Goal: Task Accomplishment & Management: Use online tool/utility

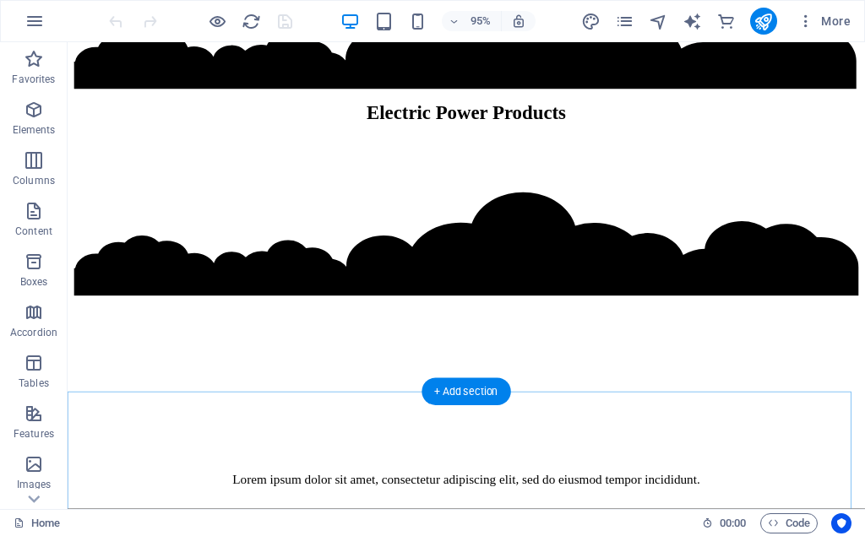
scroll to position [947, 0]
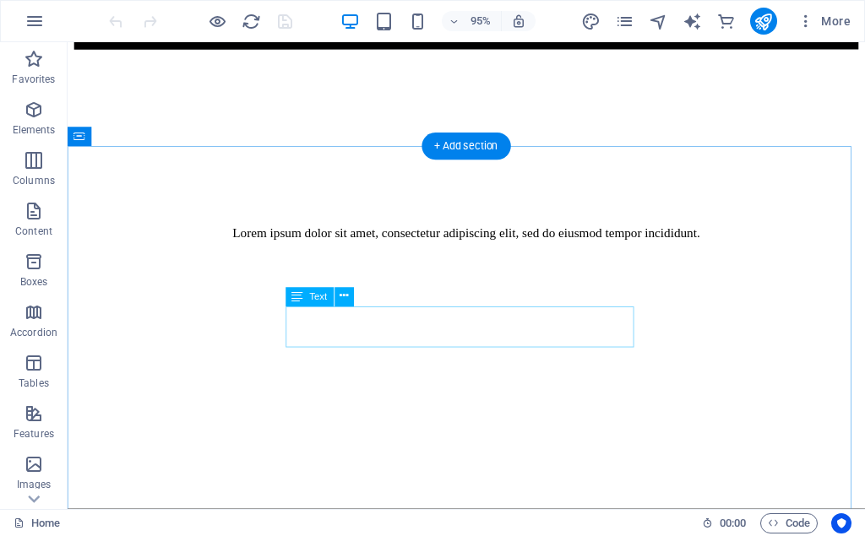
click at [485, 252] on div "Lorem ipsum dolor sit amet, consectetur adipiscing elit, sed do eiusmod tempor …" at bounding box center [487, 243] width 785 height 15
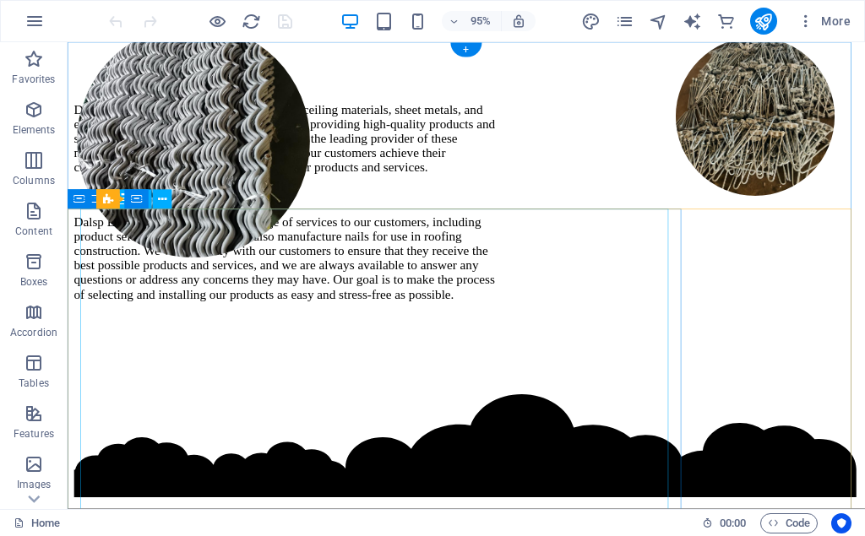
scroll to position [0, 0]
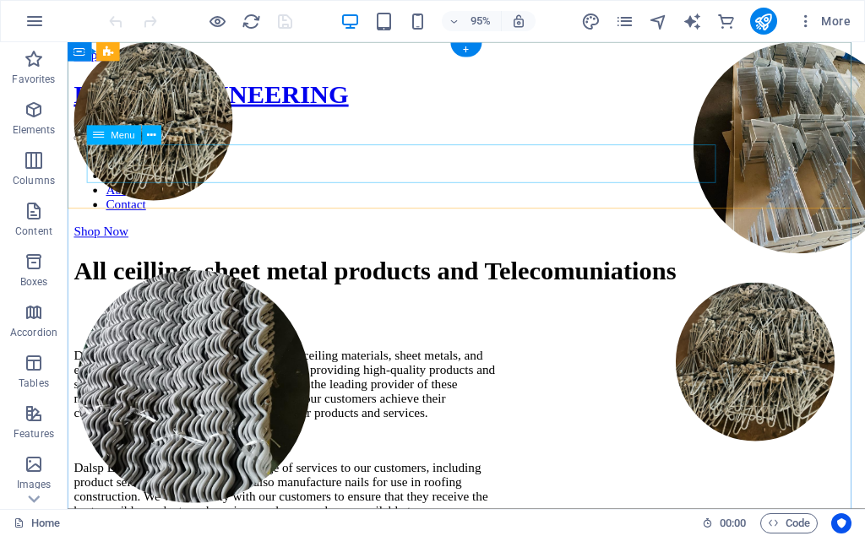
click at [554, 170] on nav "Home Shop About Contact" at bounding box center [487, 190] width 826 height 61
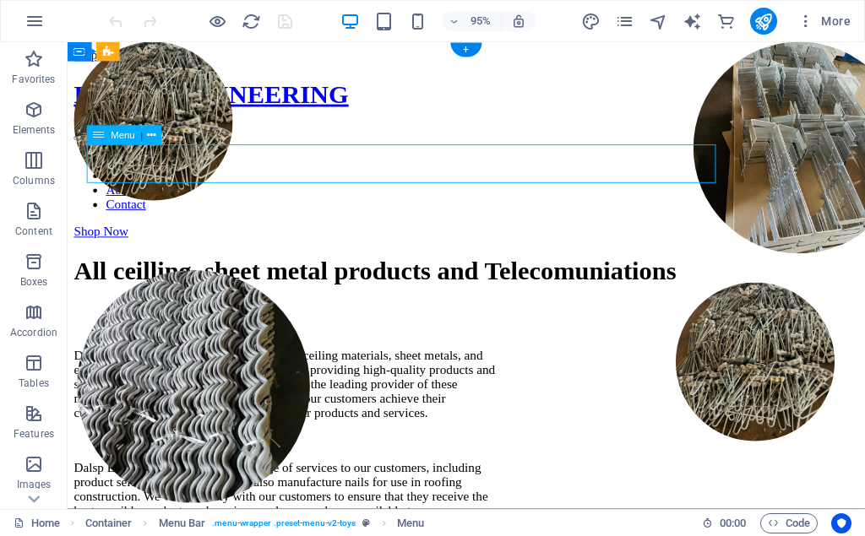
click at [370, 175] on nav "Home Shop About Contact" at bounding box center [487, 190] width 826 height 61
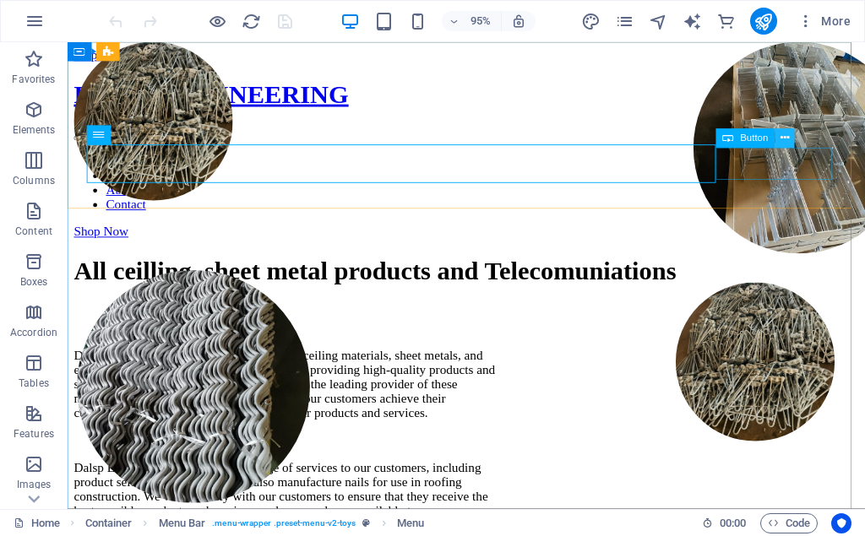
click at [786, 137] on icon at bounding box center [784, 138] width 8 height 17
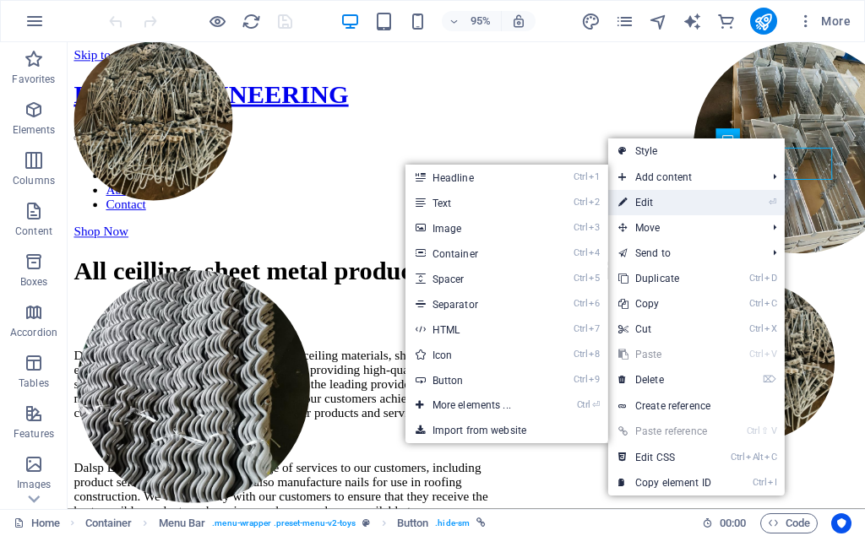
click at [667, 202] on link "⏎ Edit" at bounding box center [664, 202] width 113 height 25
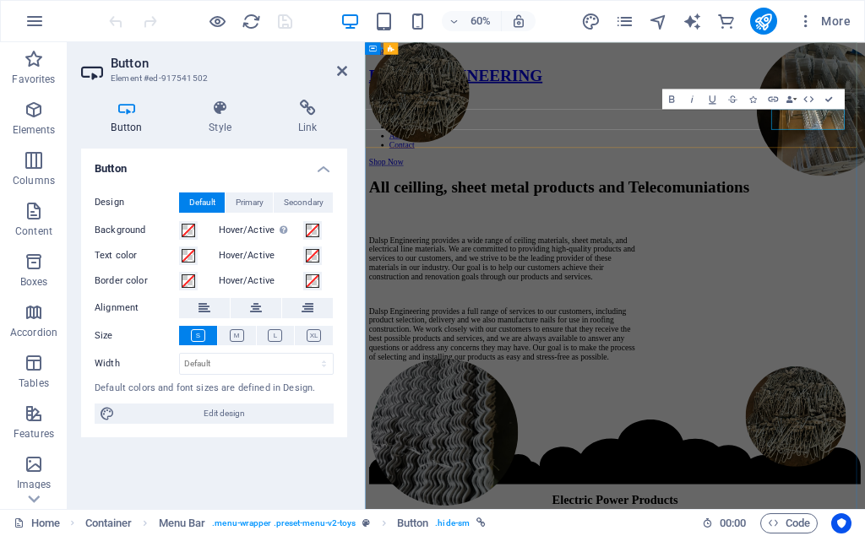
click at [429, 235] on link "Shop Now" at bounding box center [399, 242] width 57 height 14
click at [218, 126] on h4 "Style" at bounding box center [223, 117] width 89 height 35
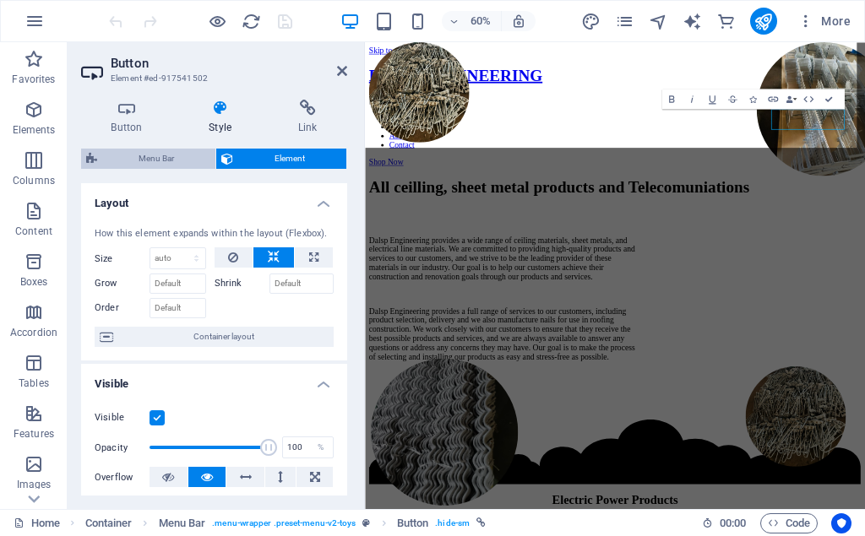
click at [170, 162] on span "Menu Bar" at bounding box center [156, 159] width 108 height 20
select select "rem"
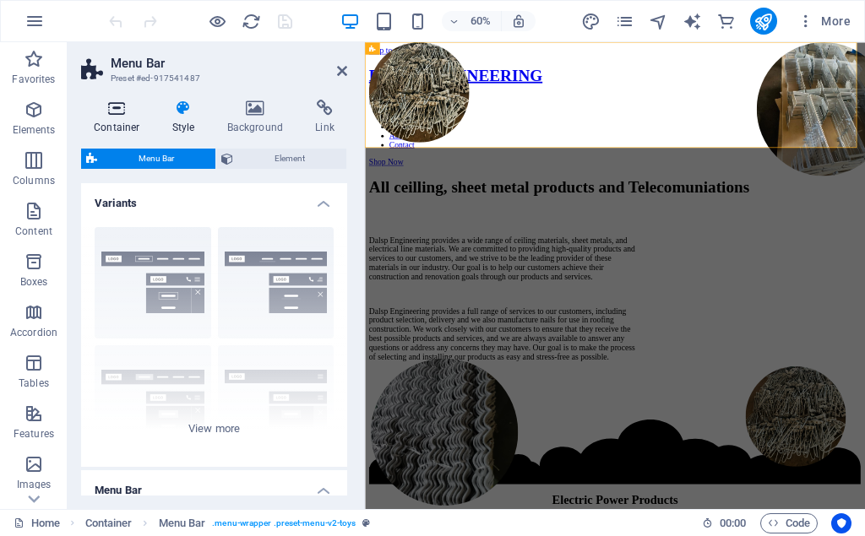
click at [135, 109] on icon at bounding box center [117, 108] width 72 height 17
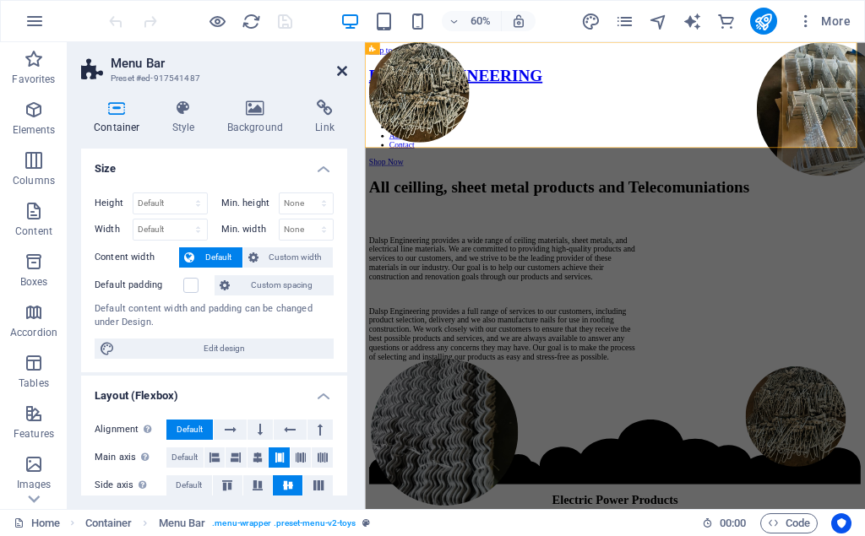
click at [341, 67] on icon at bounding box center [342, 71] width 10 height 14
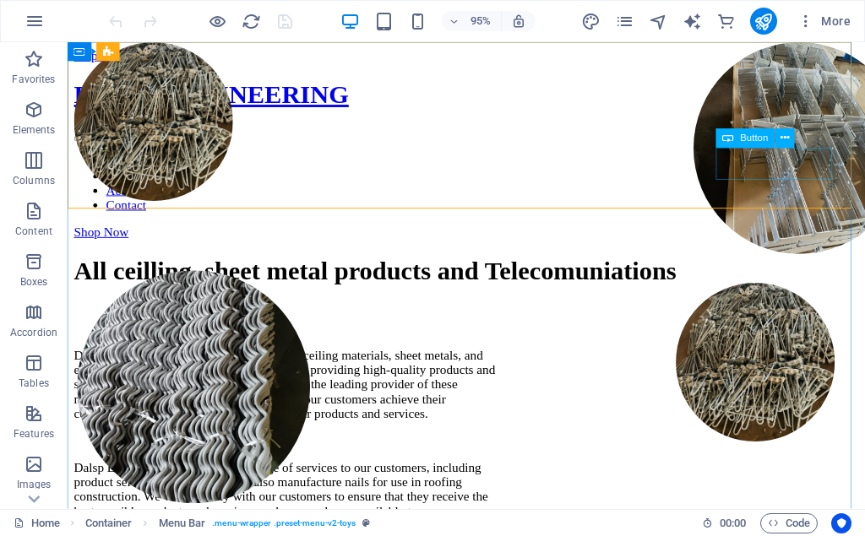
click at [737, 142] on div "Button" at bounding box center [745, 138] width 58 height 19
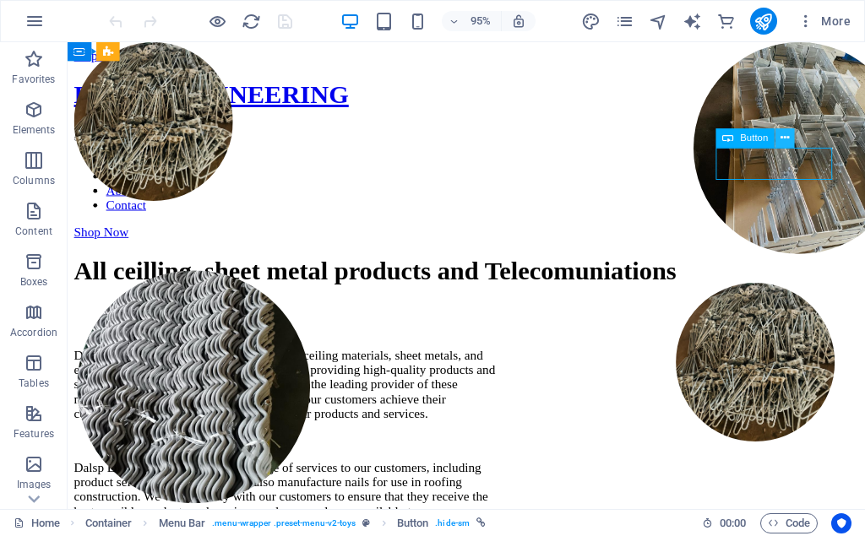
click at [786, 141] on icon at bounding box center [784, 138] width 8 height 17
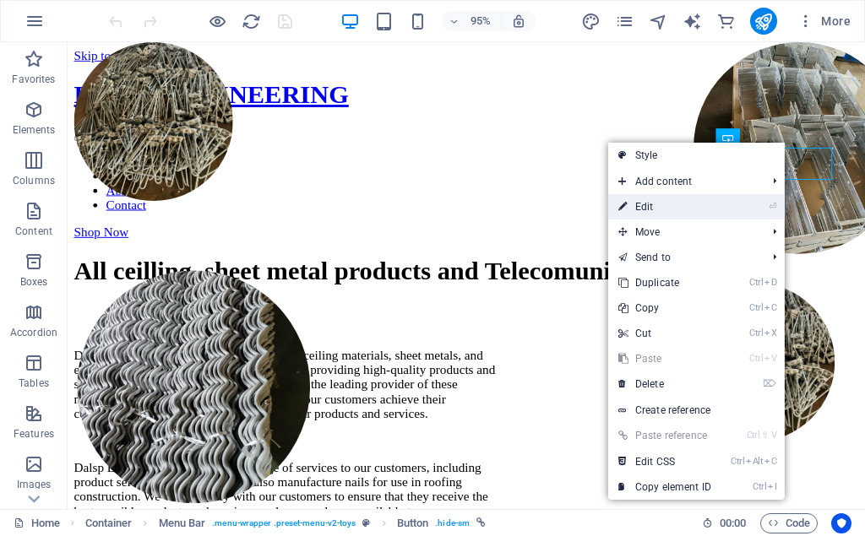
click at [727, 197] on li "⏎ Edit" at bounding box center [696, 206] width 176 height 25
click at [659, 202] on link "⏎ Edit" at bounding box center [664, 206] width 113 height 25
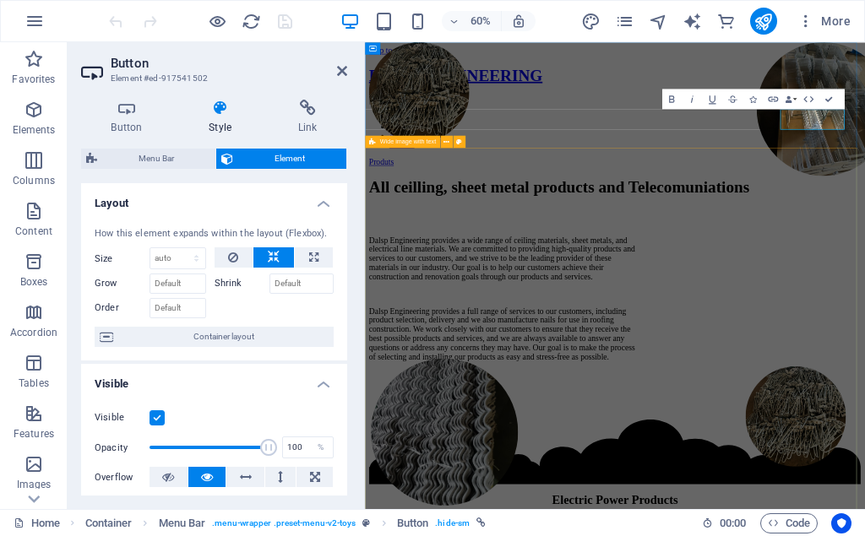
click at [864, 387] on div "All ceilling, sheet metal products and Telecomuniations Dalsp Engineering provi…" at bounding box center [781, 433] width 820 height 366
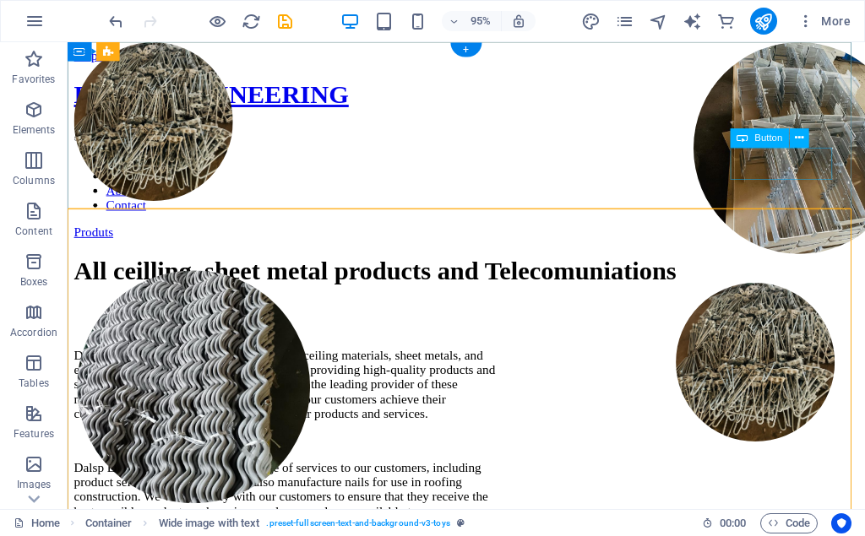
click at [829, 235] on div "Produts" at bounding box center [487, 242] width 826 height 15
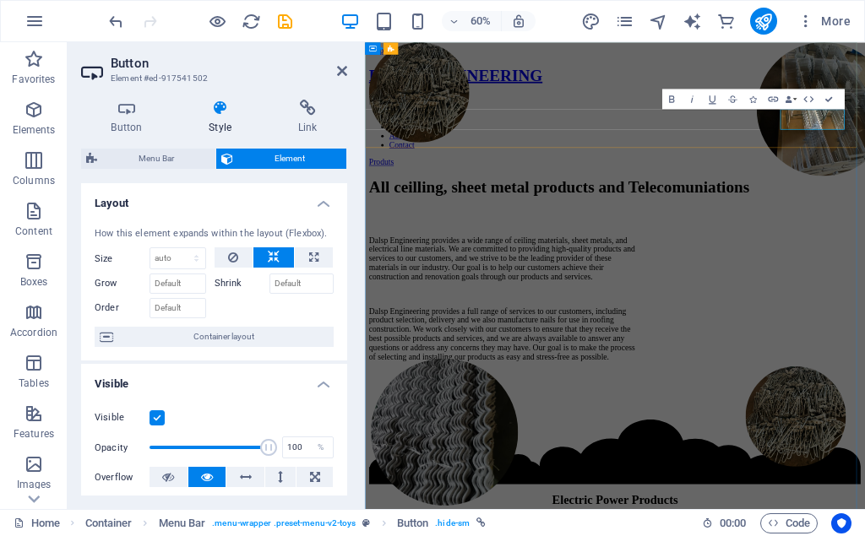
click at [413, 235] on link "Produts" at bounding box center [391, 242] width 41 height 14
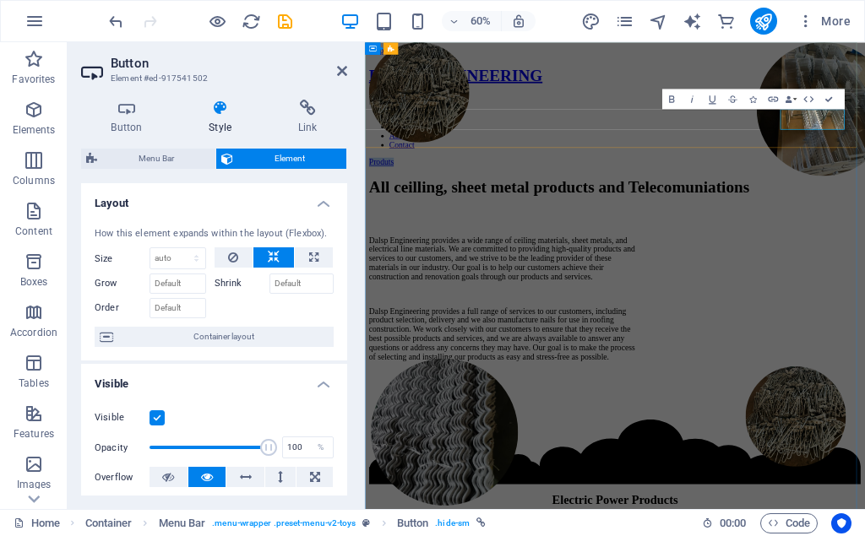
click at [413, 235] on link "Produts" at bounding box center [391, 242] width 41 height 14
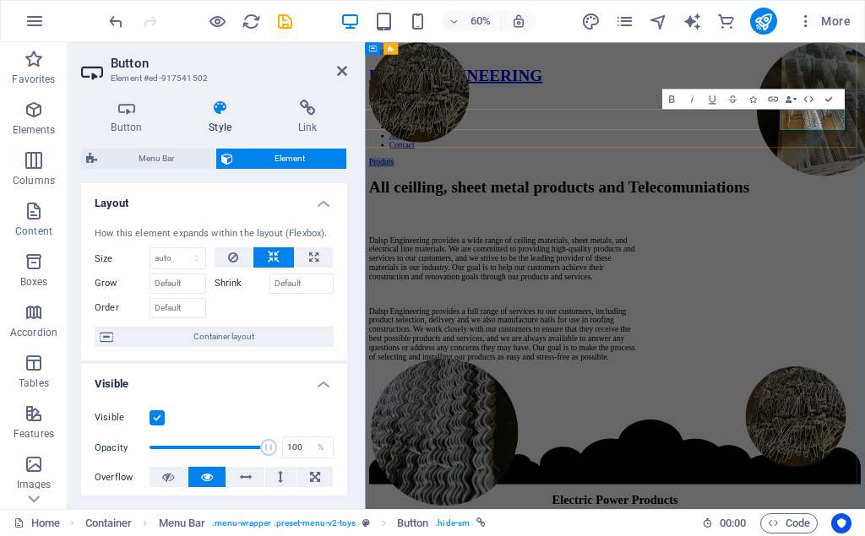
click at [413, 235] on link "Produts" at bounding box center [391, 242] width 41 height 14
click at [864, 209] on div "DALSP ENGINEERING Home Shop About Contact Products" at bounding box center [781, 165] width 820 height 167
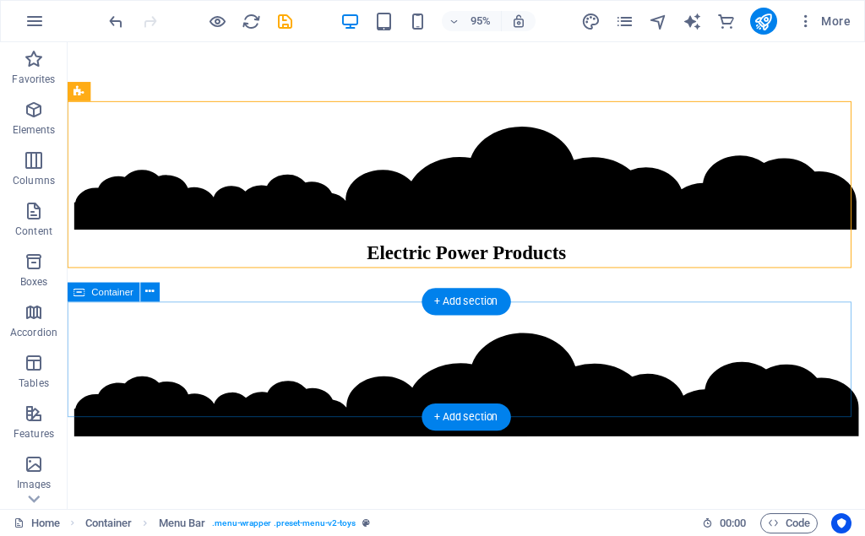
scroll to position [516, 0]
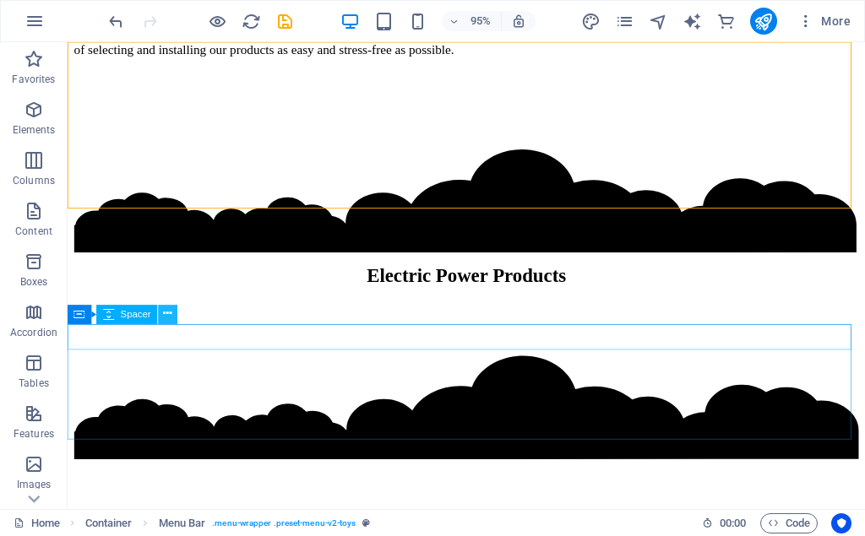
click at [172, 317] on button at bounding box center [167, 314] width 19 height 19
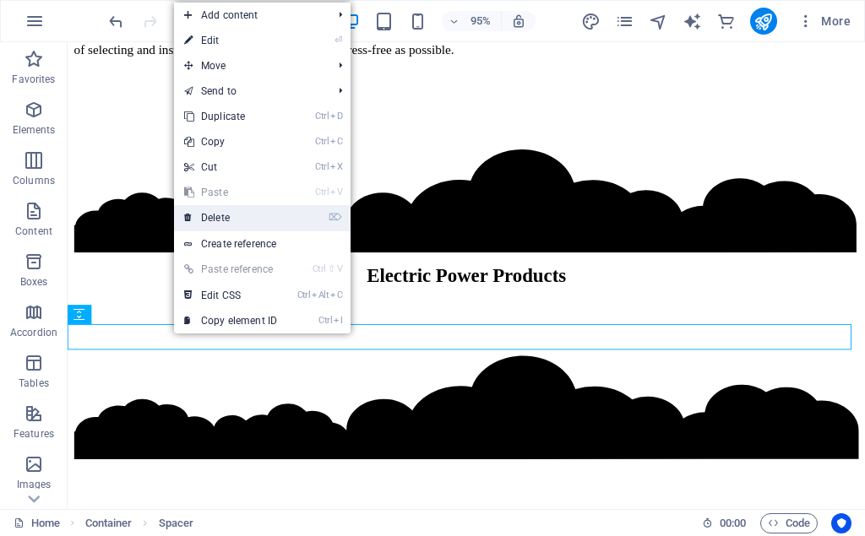
click at [220, 220] on link "⌦ Delete" at bounding box center [230, 217] width 113 height 25
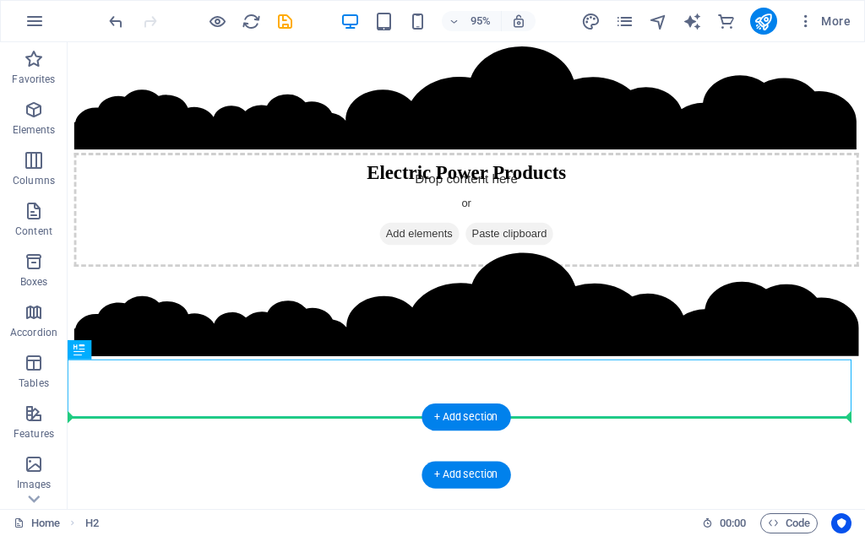
drag, startPoint x: 489, startPoint y: 500, endPoint x: 497, endPoint y: 476, distance: 25.1
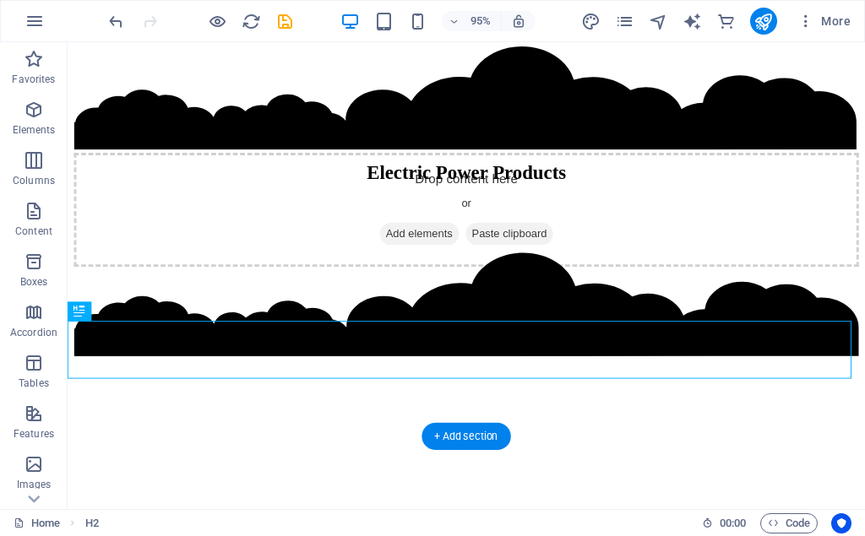
scroll to position [641, 0]
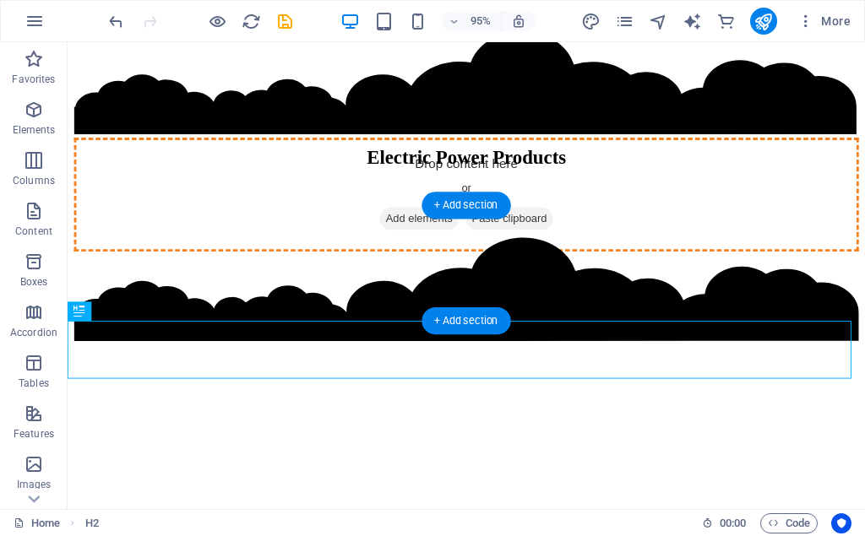
drag, startPoint x: 152, startPoint y: 357, endPoint x: 107, endPoint y: 252, distance: 114.6
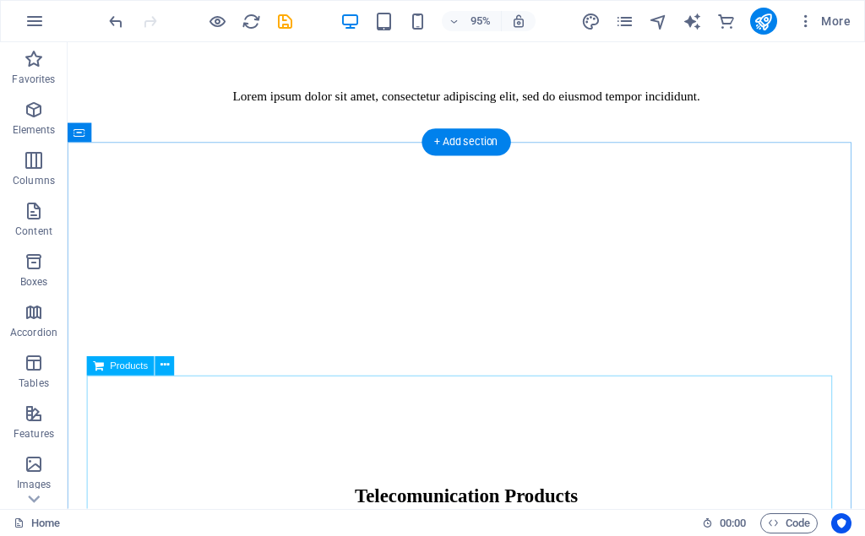
scroll to position [1071, 0]
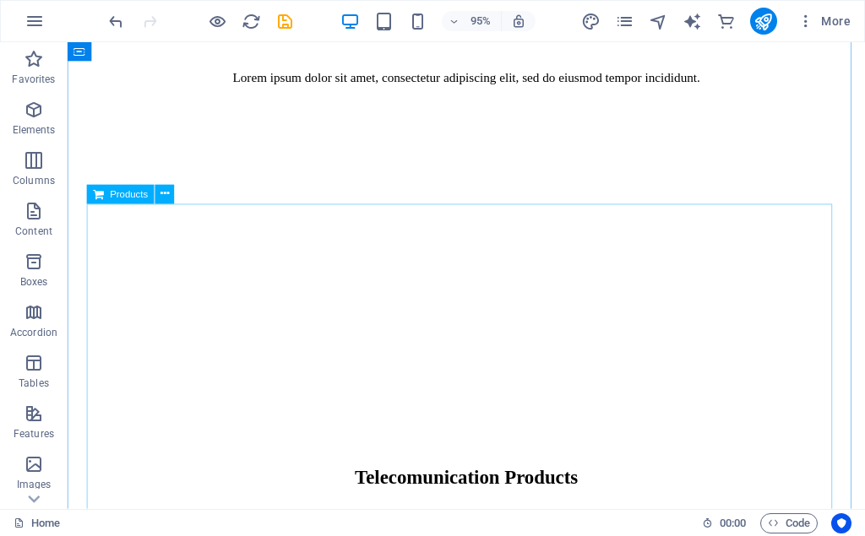
click at [166, 231] on div at bounding box center [487, 304] width 785 height 338
click at [160, 198] on button at bounding box center [164, 194] width 19 height 19
click at [471, 383] on div at bounding box center [487, 304] width 785 height 338
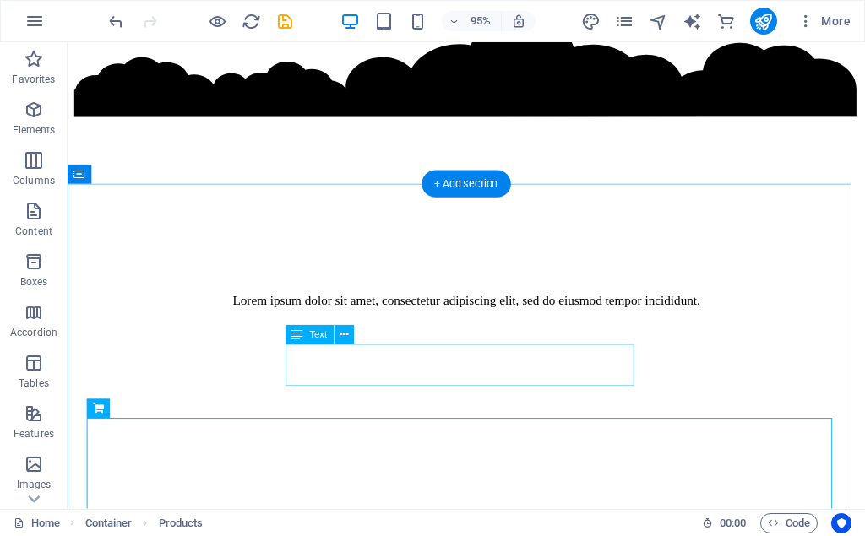
scroll to position [813, 0]
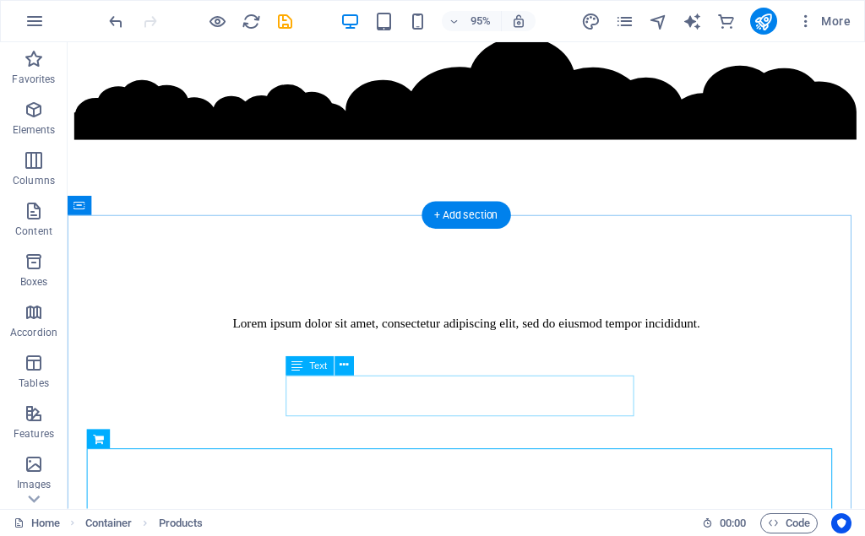
click at [472, 346] on div "Lorem ipsum dolor sit amet, consectetur adipiscing elit, sed do eiusmod tempor …" at bounding box center [487, 338] width 785 height 15
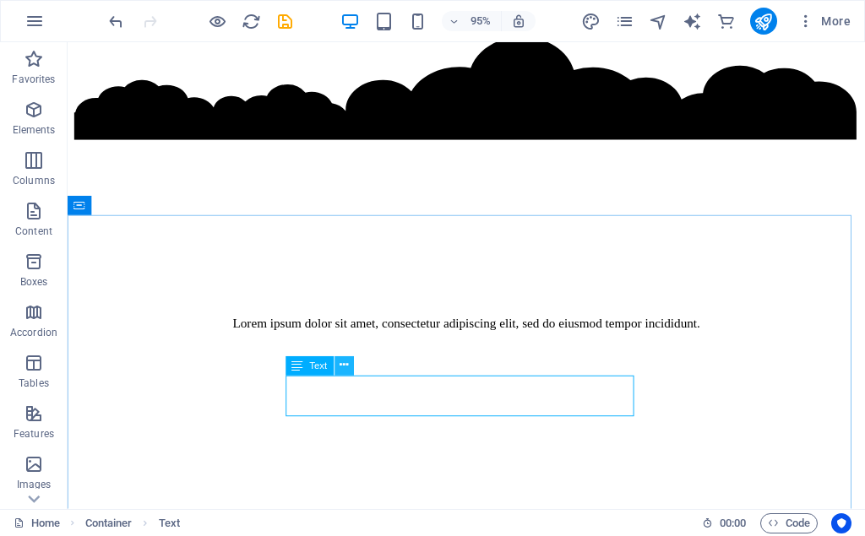
click at [351, 370] on button at bounding box center [343, 365] width 19 height 19
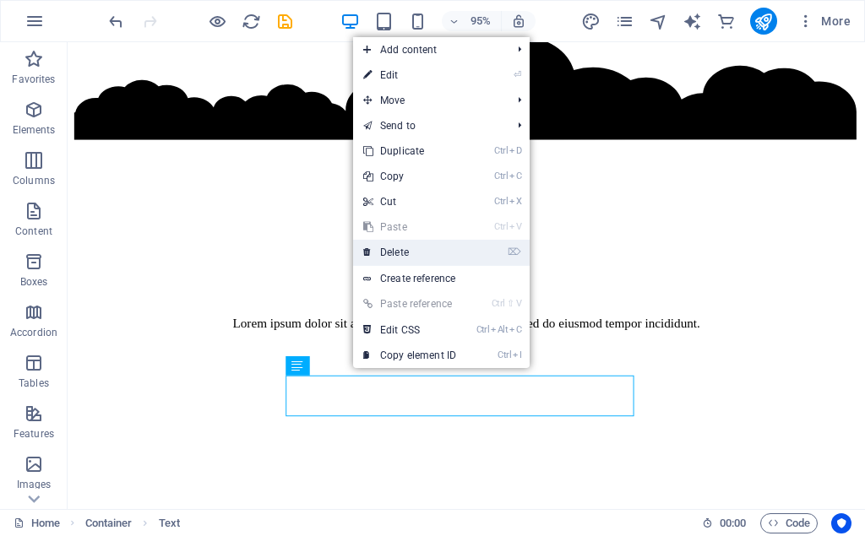
drag, startPoint x: 409, startPoint y: 253, endPoint x: 574, endPoint y: 353, distance: 192.4
click at [409, 253] on link "⌦ Delete" at bounding box center [409, 252] width 113 height 25
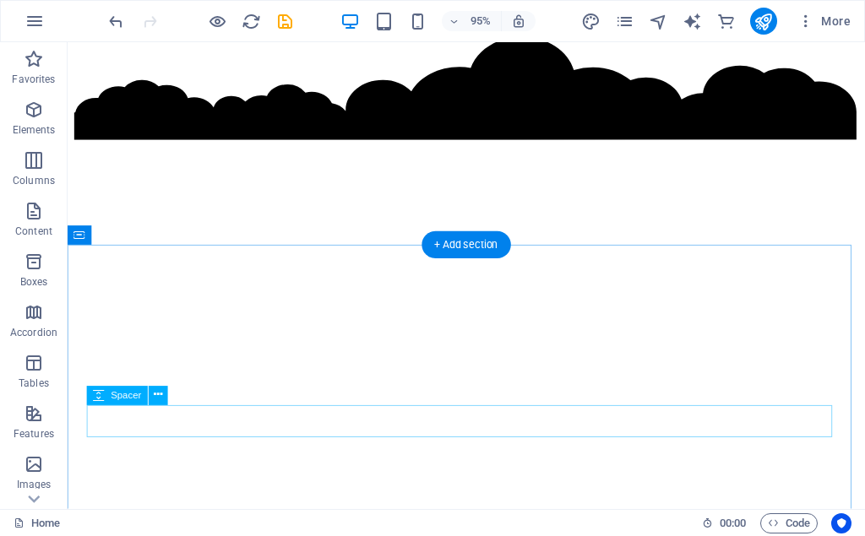
scroll to position [727, 0]
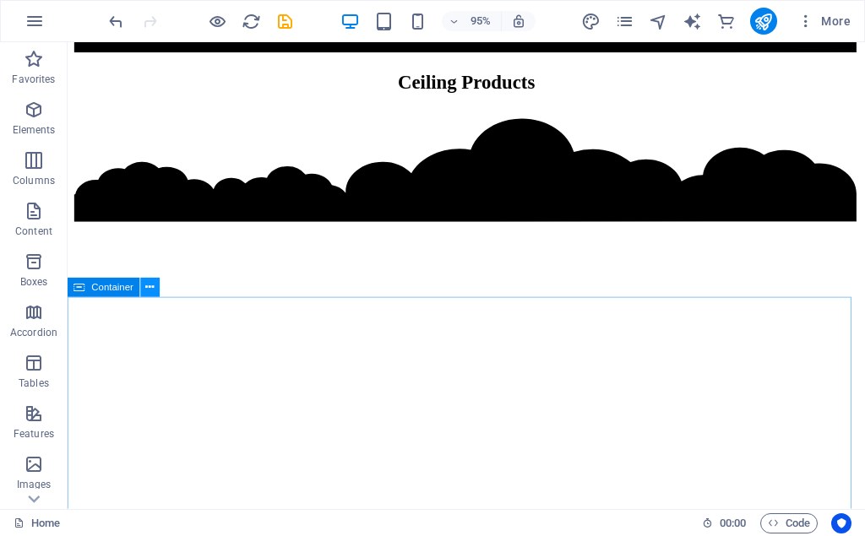
click at [152, 295] on icon at bounding box center [150, 287] width 8 height 17
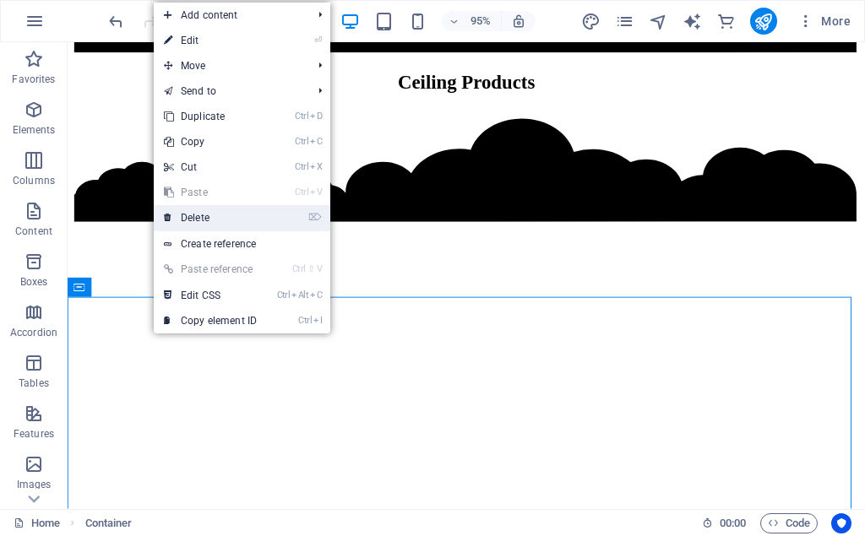
click at [228, 217] on link "⌦ Delete" at bounding box center [210, 217] width 113 height 25
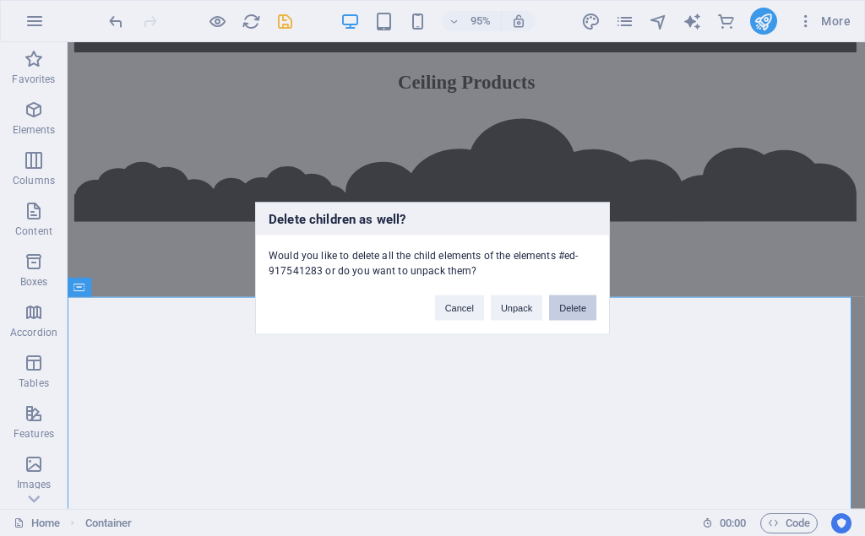
click at [590, 304] on button "Delete" at bounding box center [572, 307] width 47 height 25
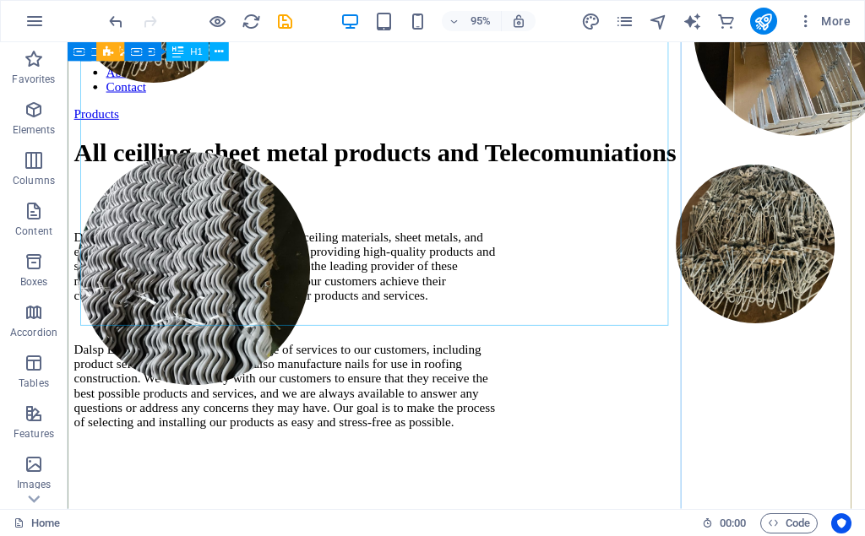
scroll to position [123, 0]
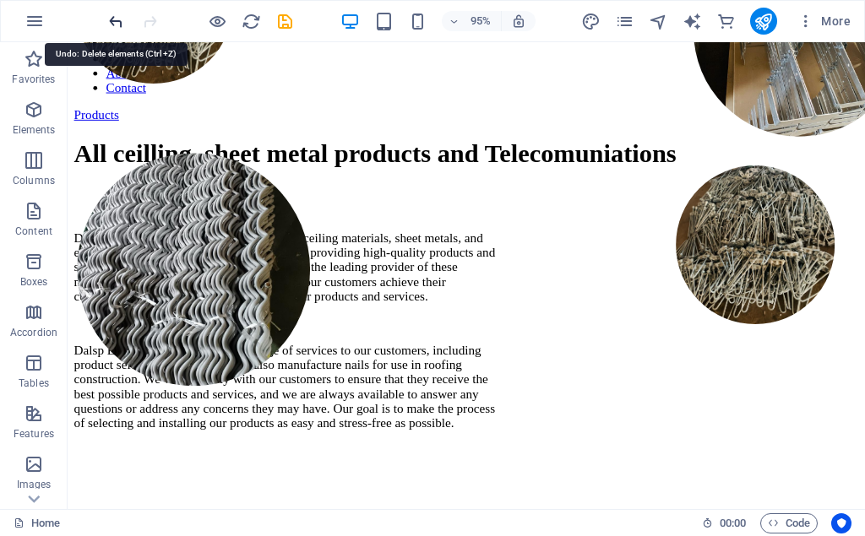
click at [123, 23] on icon "undo" at bounding box center [115, 21] width 19 height 19
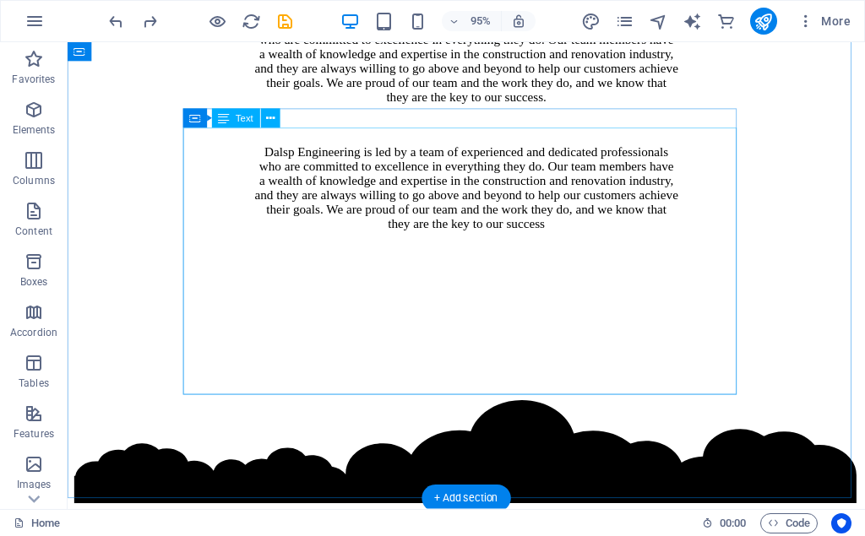
scroll to position [1981, 0]
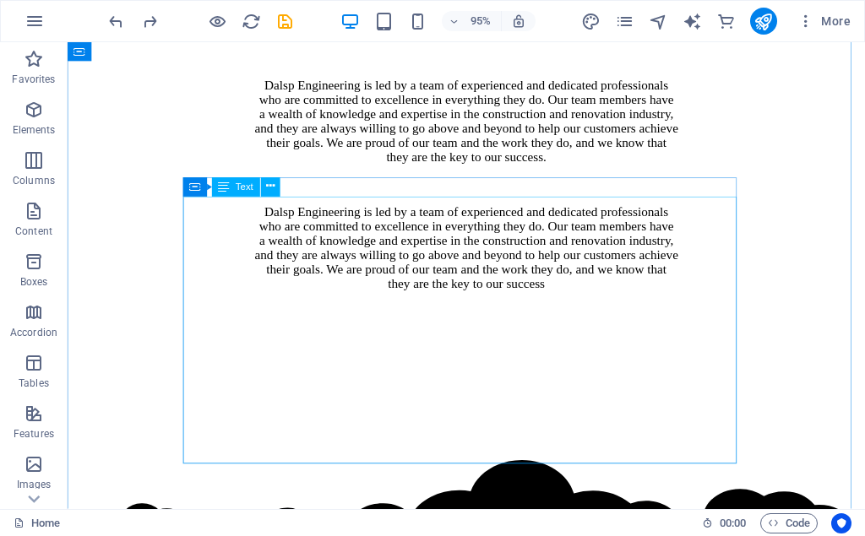
click at [420, 305] on div "Dalsp Engineering is led by a team of experienced and dedicated professionals w…" at bounding box center [487, 192] width 826 height 225
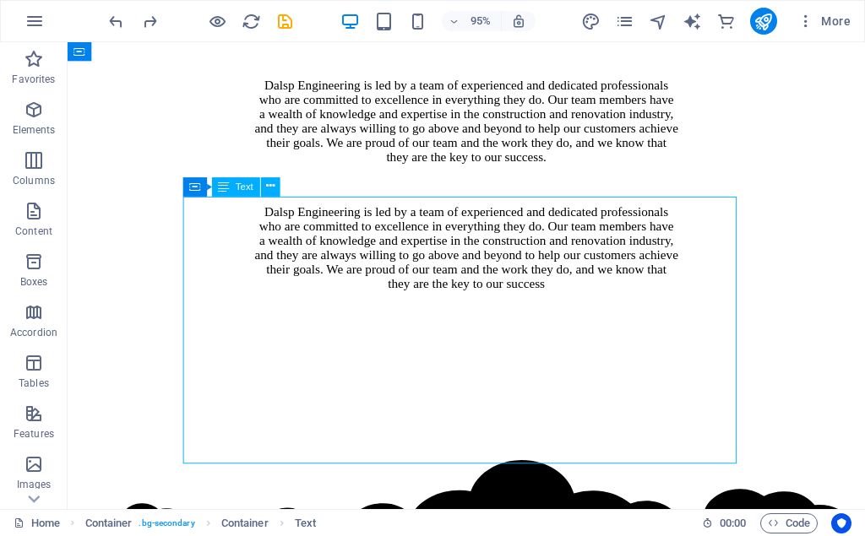
click at [419, 305] on div "Dalsp Engineering is led by a team of experienced and dedicated professionals w…" at bounding box center [487, 192] width 826 height 225
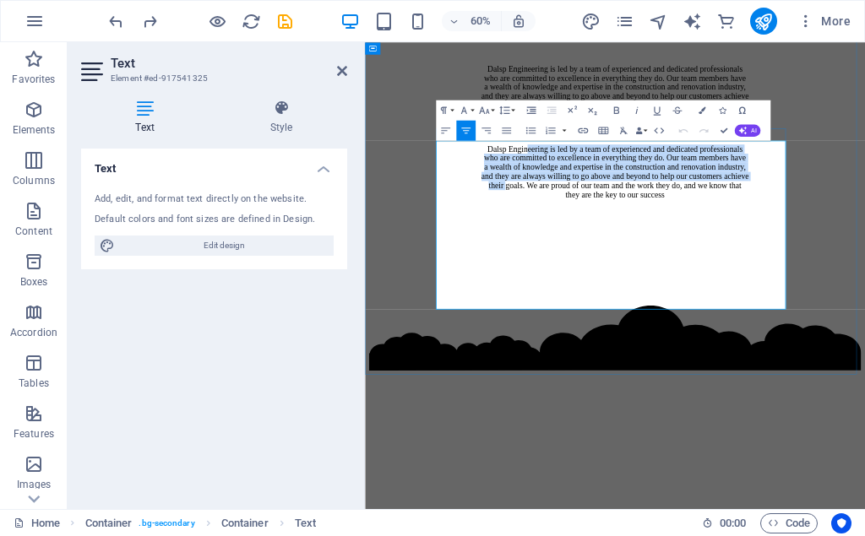
drag, startPoint x: 586, startPoint y: 367, endPoint x: 548, endPoint y: 449, distance: 90.3
click at [548, 303] on p "Dalsp Engineering is led by a team of experienced and dedicated professionals w…" at bounding box center [781, 257] width 820 height 91
drag, startPoint x: 502, startPoint y: 369, endPoint x: 915, endPoint y: 539, distance: 446.4
click at [864, 303] on div "Dalsp Engineering is led by a team of experienced and dedicated professionals w…" at bounding box center [781, 174] width 820 height 258
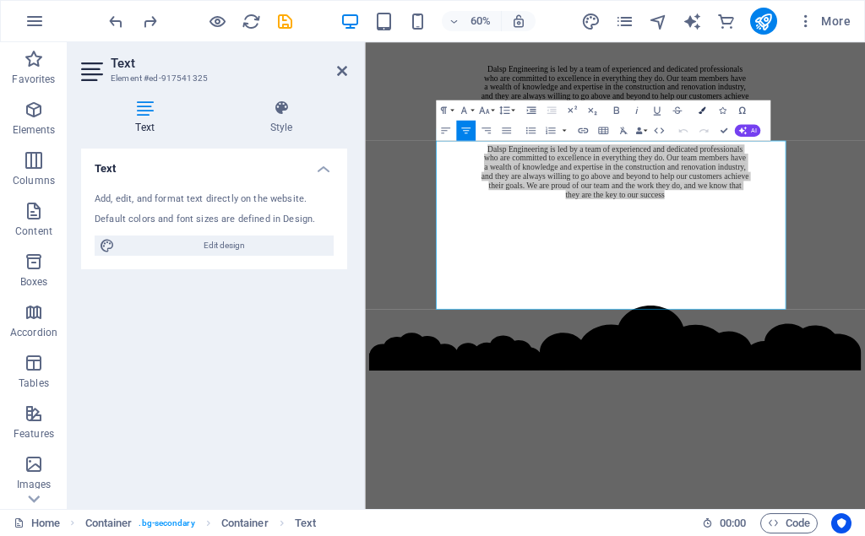
click at [701, 105] on button "Colors" at bounding box center [700, 110] width 19 height 20
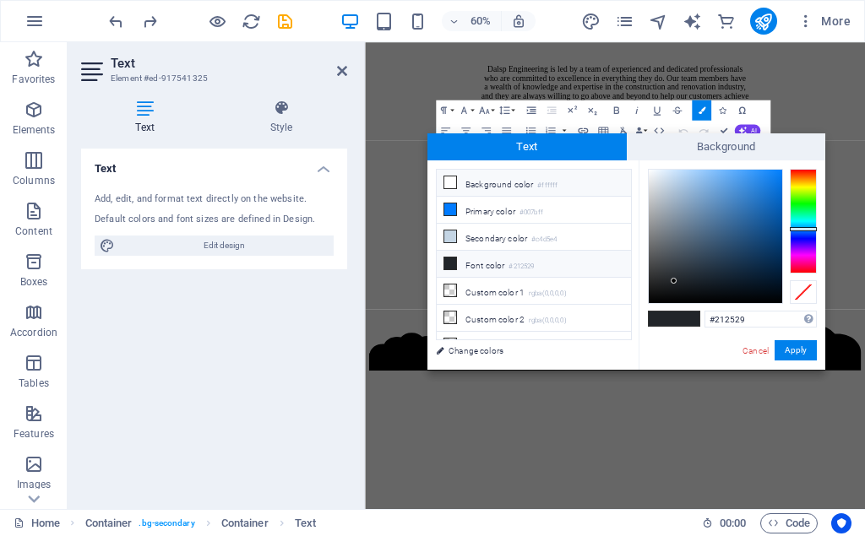
click at [520, 184] on li "Background color #ffffff" at bounding box center [533, 183] width 194 height 27
type input "#ffffff"
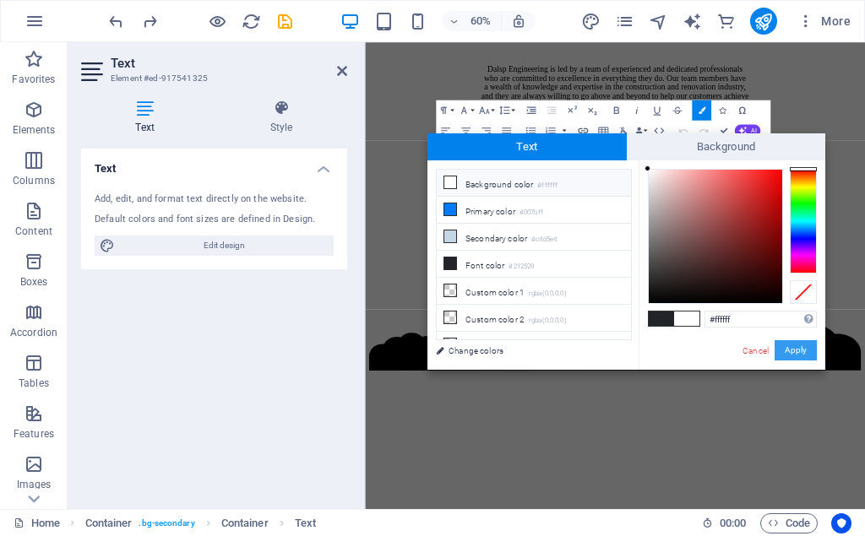
click at [783, 352] on button "Apply" at bounding box center [795, 350] width 42 height 20
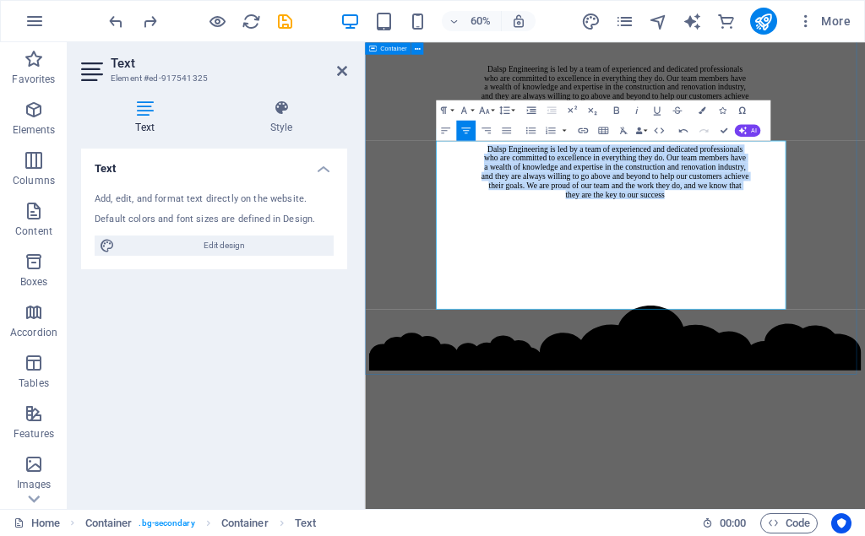
drag, startPoint x: 1005, startPoint y: 553, endPoint x: 1079, endPoint y: 366, distance: 201.6
click at [864, 366] on div "About Us Dalsp Engineering is led by a team of experienced and dedicated profes…" at bounding box center [781, 136] width 820 height 580
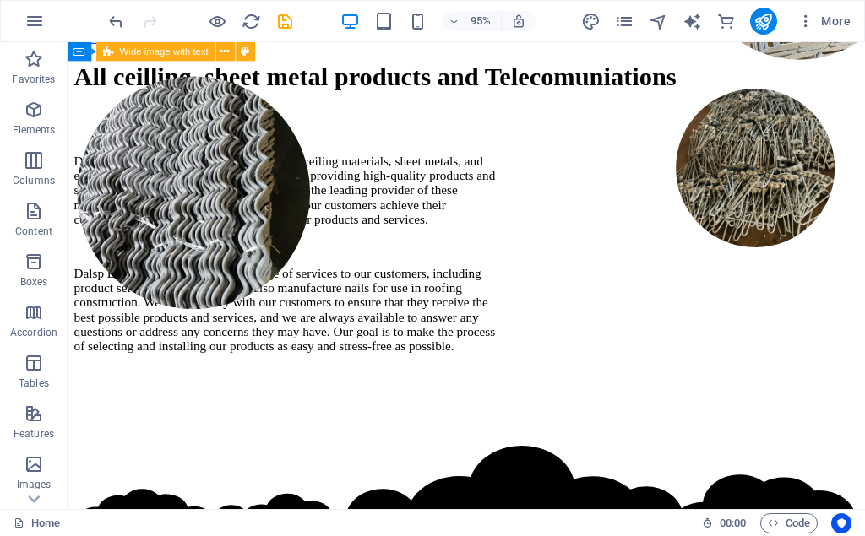
scroll to position [0, 0]
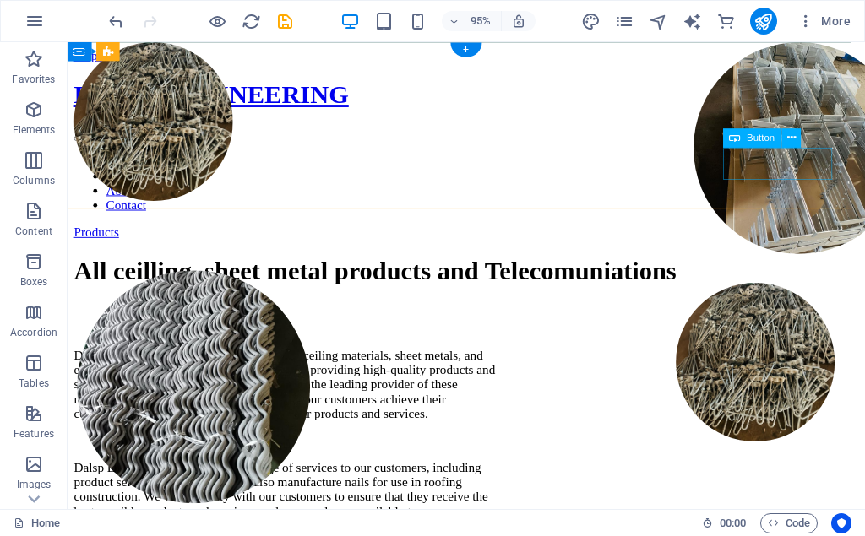
click at [812, 235] on div "Products" at bounding box center [487, 242] width 826 height 15
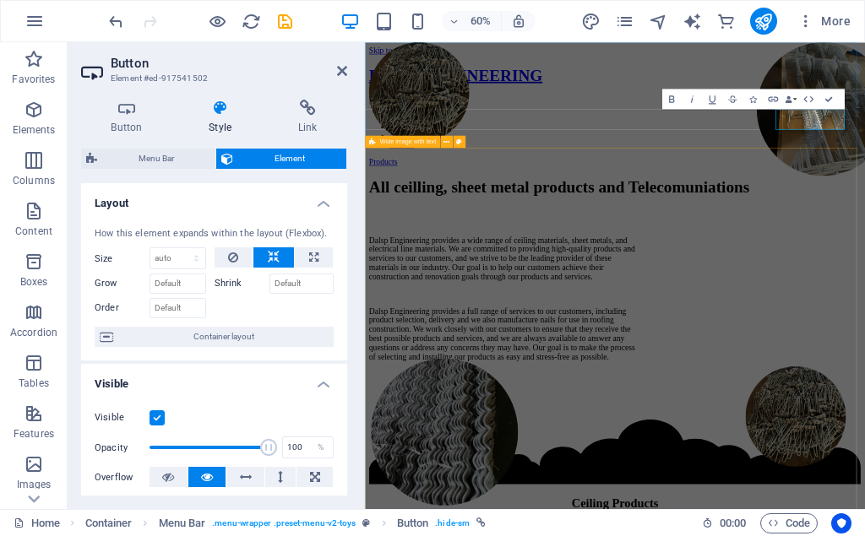
click at [864, 287] on div "All ceilling, sheet metal products and Telecomuniations Dalsp Engineering provi…" at bounding box center [781, 433] width 820 height 366
